Goal: Transaction & Acquisition: Purchase product/service

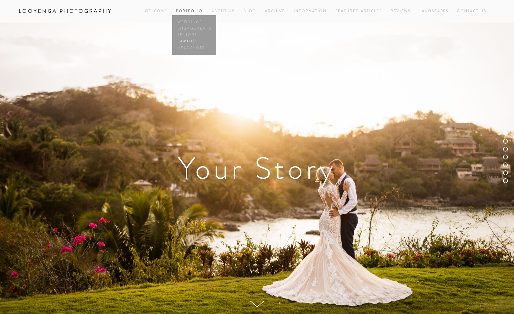
click at [189, 40] on link "Families" at bounding box center [194, 41] width 37 height 6
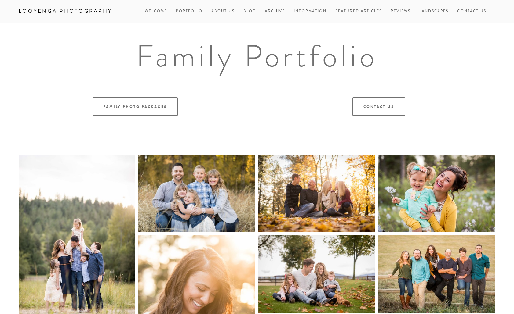
click at [178, 107] on div "Family Photo Packages" at bounding box center [135, 106] width 233 height 19
click at [169, 106] on link "Family Photo Packages" at bounding box center [134, 106] width 85 height 19
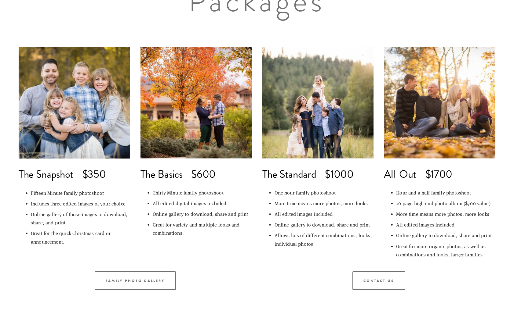
scroll to position [92, 0]
click at [249, 250] on div "The Snapshot - $350 Fifteen Minute family photoshoot Includes three edited imag…" at bounding box center [256, 154] width 487 height 224
click at [248, 260] on div "The Snapshot - $350 Fifteen Minute family photoshoot Includes three edited imag…" at bounding box center [256, 154] width 487 height 224
